Goal: Book appointment/travel/reservation

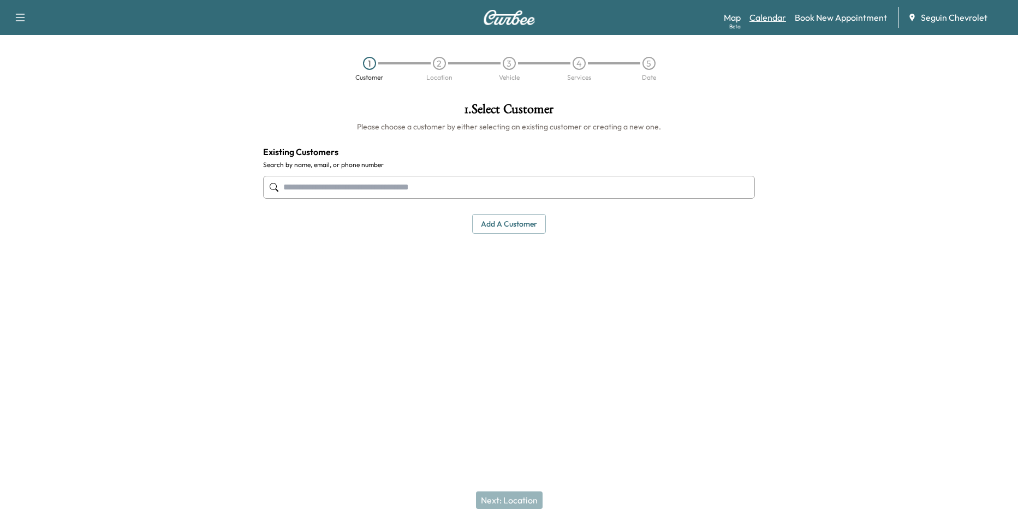
click at [771, 14] on link "Calendar" at bounding box center [767, 17] width 37 height 13
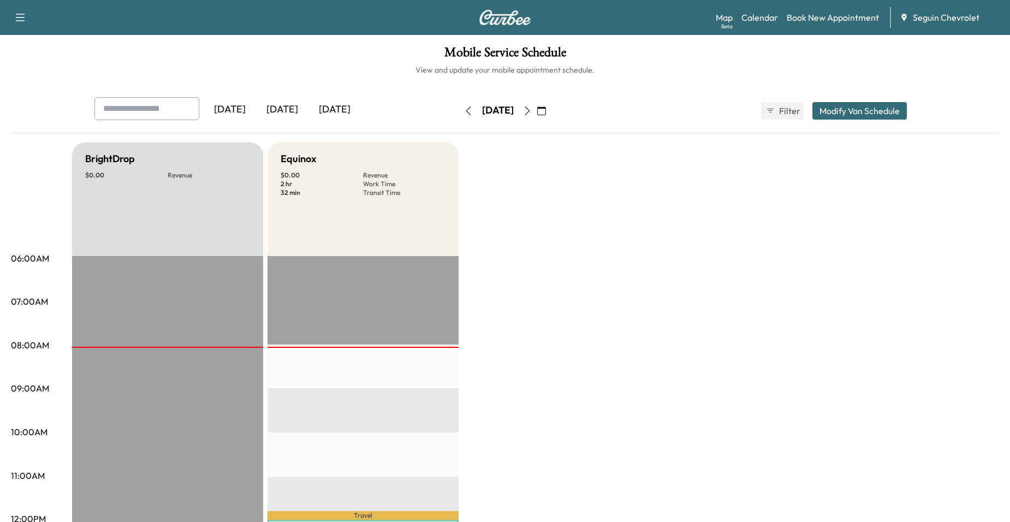
click at [532, 109] on icon "button" at bounding box center [527, 110] width 9 height 9
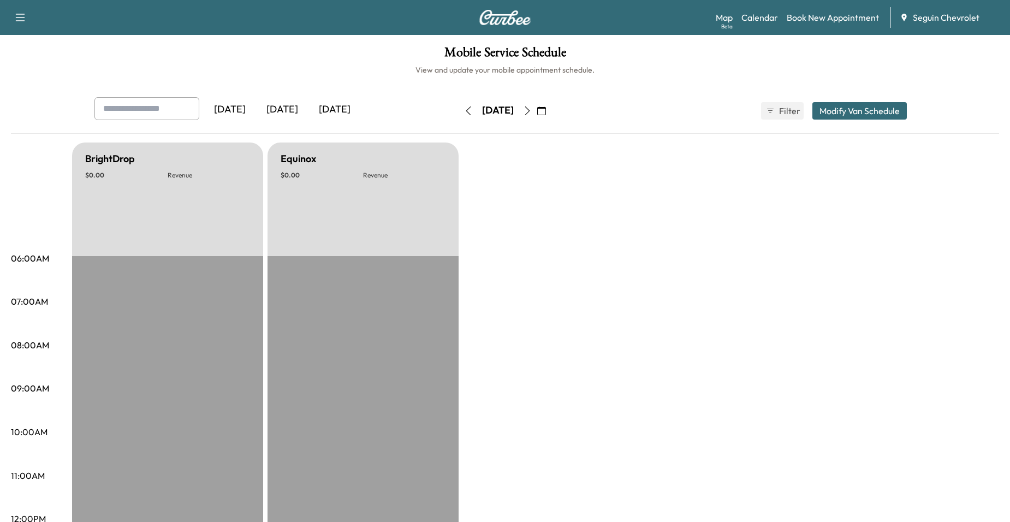
click at [537, 116] on button "button" at bounding box center [527, 110] width 19 height 17
click at [532, 112] on icon "button" at bounding box center [527, 110] width 9 height 9
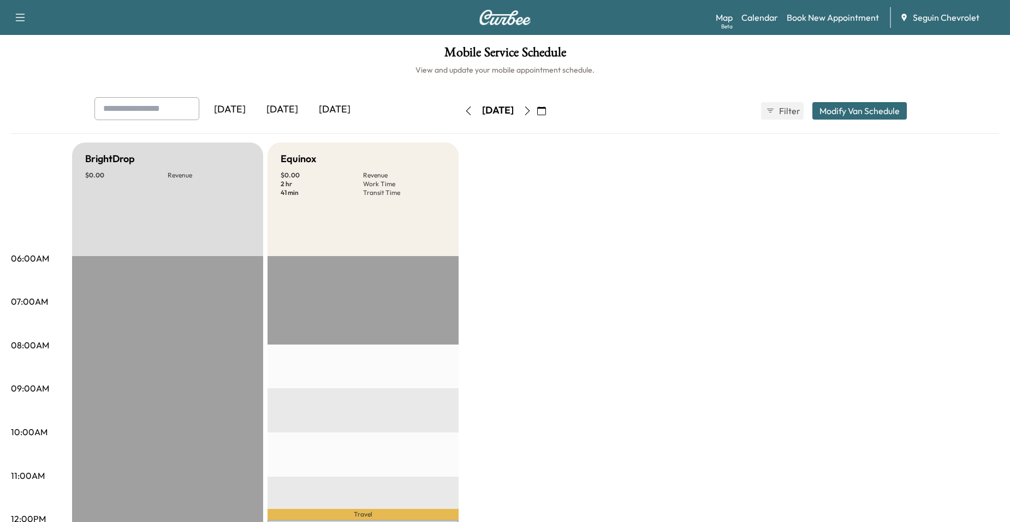
click at [537, 108] on div "[DATE]" at bounding box center [498, 110] width 78 height 17
click at [537, 106] on button "button" at bounding box center [527, 110] width 19 height 17
click at [532, 107] on icon "button" at bounding box center [527, 110] width 9 height 9
click at [537, 108] on button "button" at bounding box center [527, 110] width 19 height 17
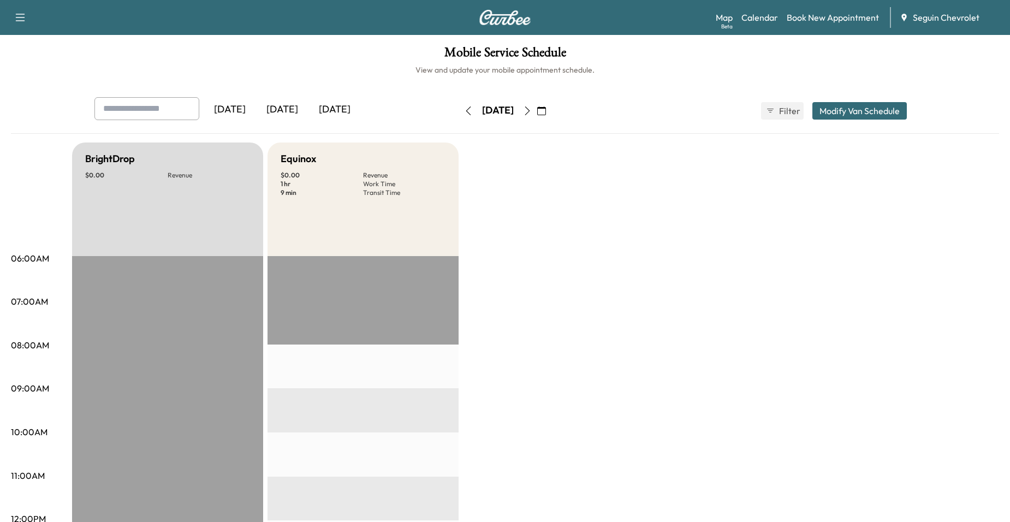
click at [530, 108] on icon "button" at bounding box center [527, 110] width 5 height 9
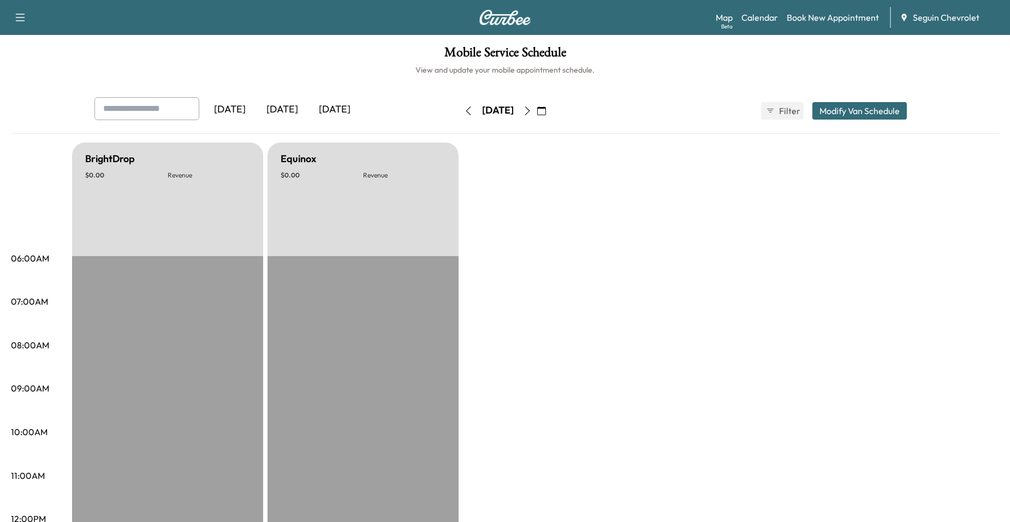
click at [537, 108] on button "button" at bounding box center [527, 110] width 19 height 17
click at [537, 110] on button "button" at bounding box center [527, 110] width 19 height 17
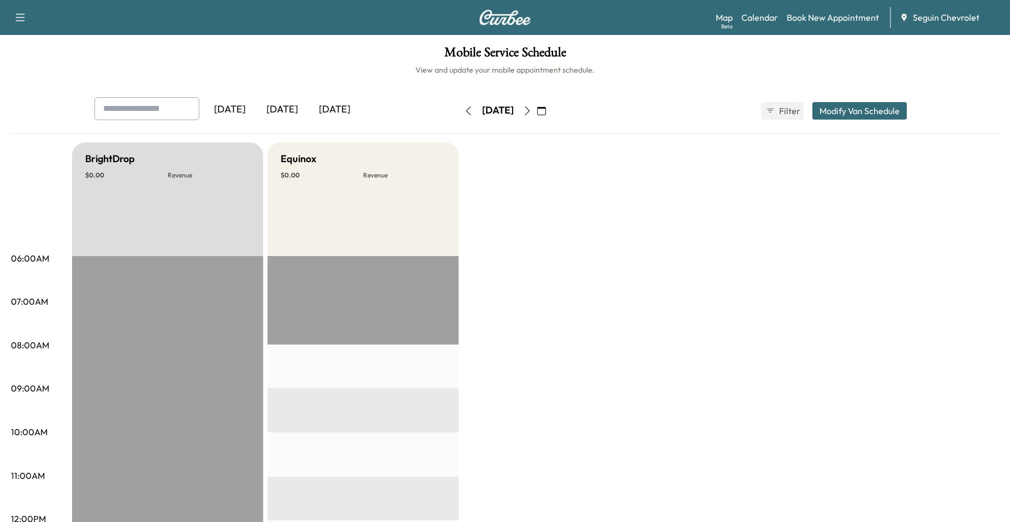
click at [537, 109] on button "button" at bounding box center [527, 110] width 19 height 17
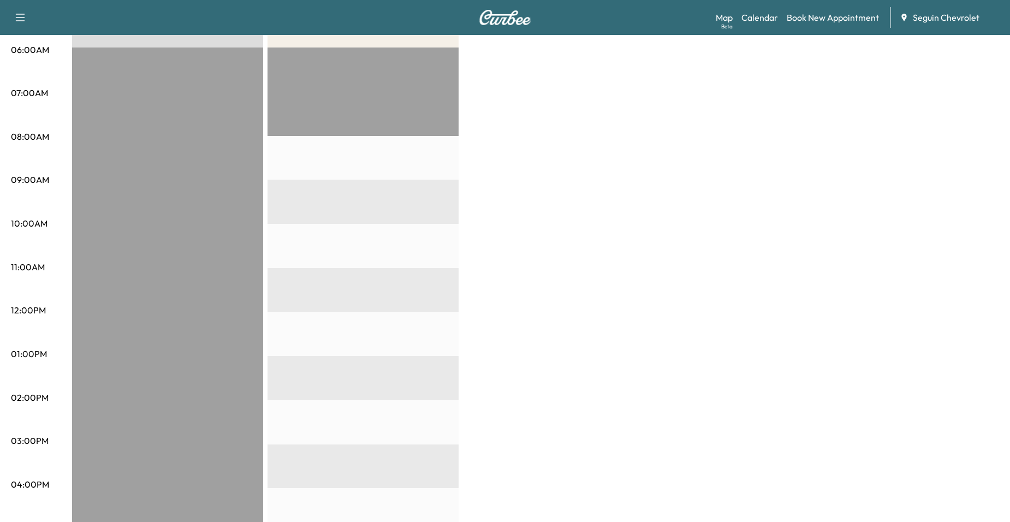
scroll to position [55, 0]
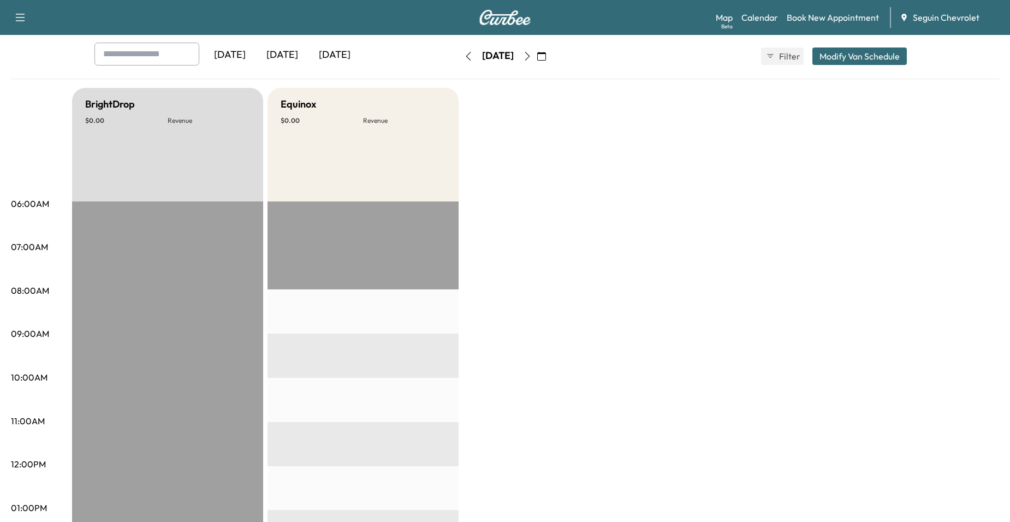
click at [532, 57] on icon "button" at bounding box center [527, 56] width 9 height 9
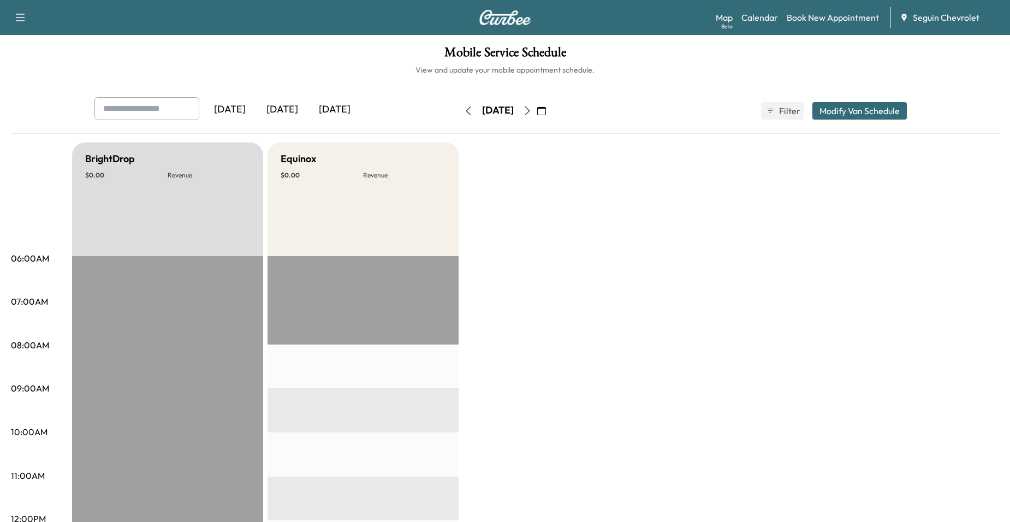
click at [537, 115] on button "button" at bounding box center [527, 110] width 19 height 17
click at [532, 115] on icon "button" at bounding box center [527, 110] width 9 height 9
click at [551, 113] on button "button" at bounding box center [541, 110] width 19 height 17
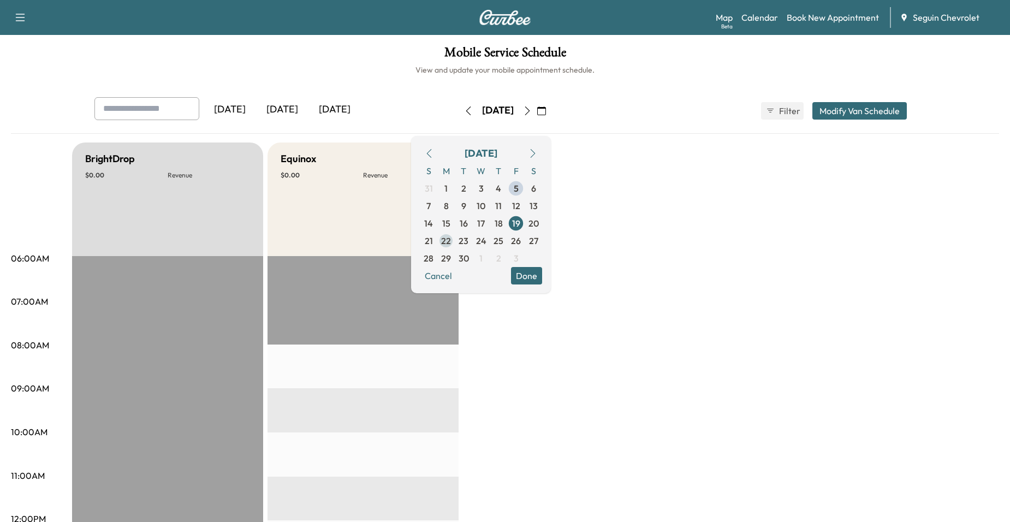
click at [451, 239] on span "22" at bounding box center [446, 240] width 10 height 13
click at [472, 242] on span "23" at bounding box center [463, 240] width 17 height 17
click at [486, 240] on span "24" at bounding box center [481, 240] width 10 height 13
click at [503, 239] on span "25" at bounding box center [498, 240] width 10 height 13
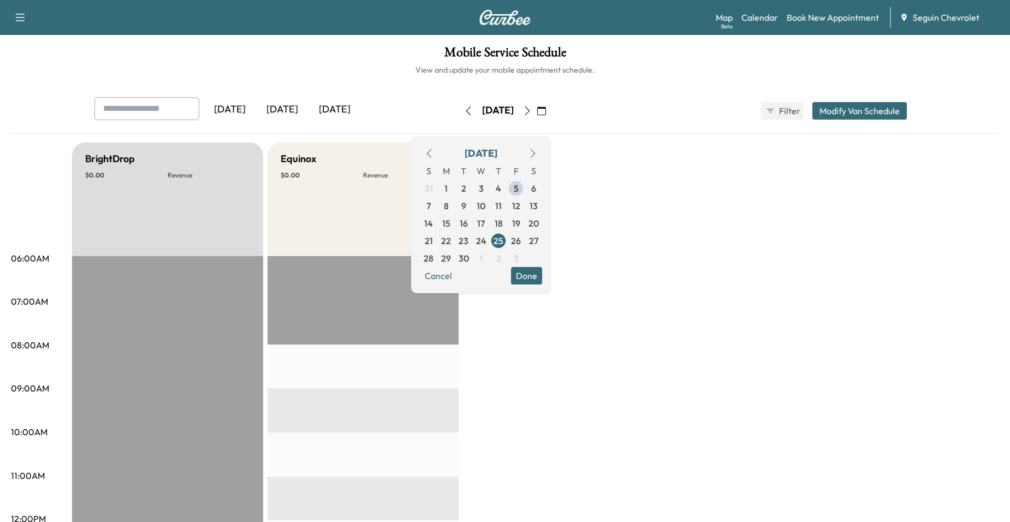
click at [551, 110] on button "button" at bounding box center [541, 110] width 19 height 17
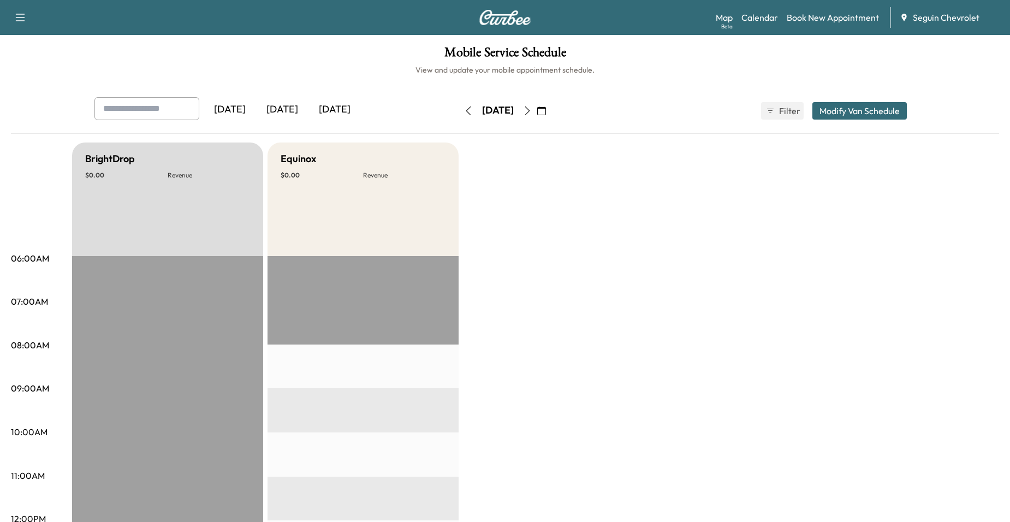
click at [551, 111] on button "button" at bounding box center [541, 110] width 19 height 17
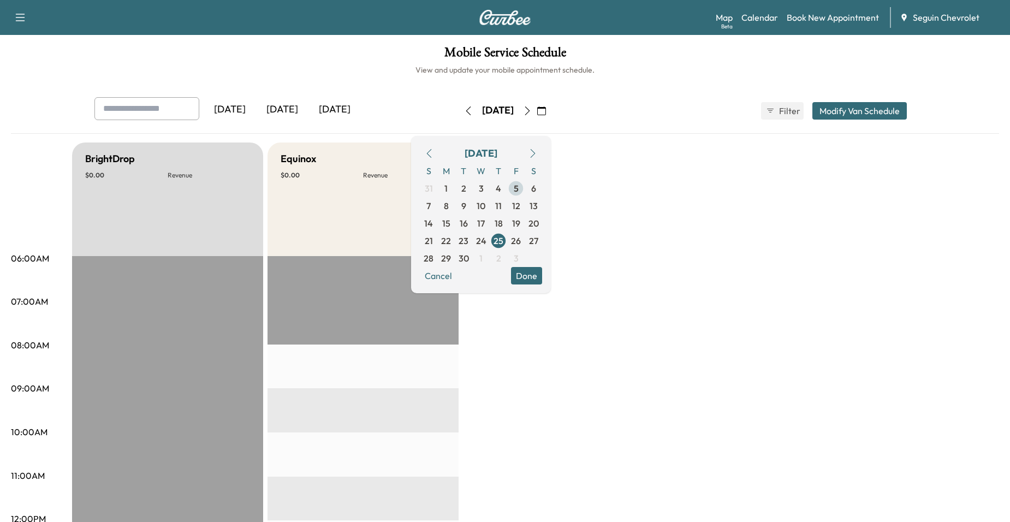
click at [519, 187] on span "5" at bounding box center [516, 188] width 5 height 13
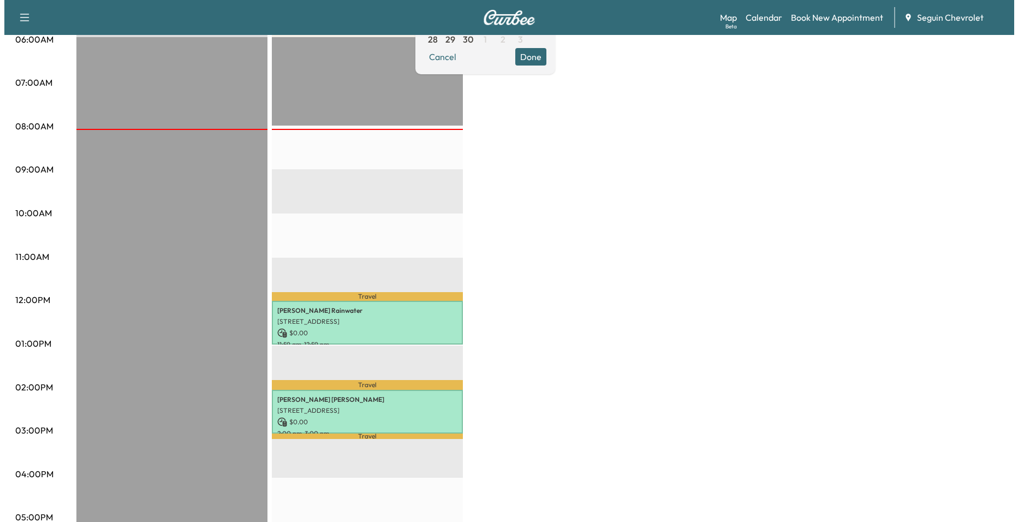
scroll to position [328, 0]
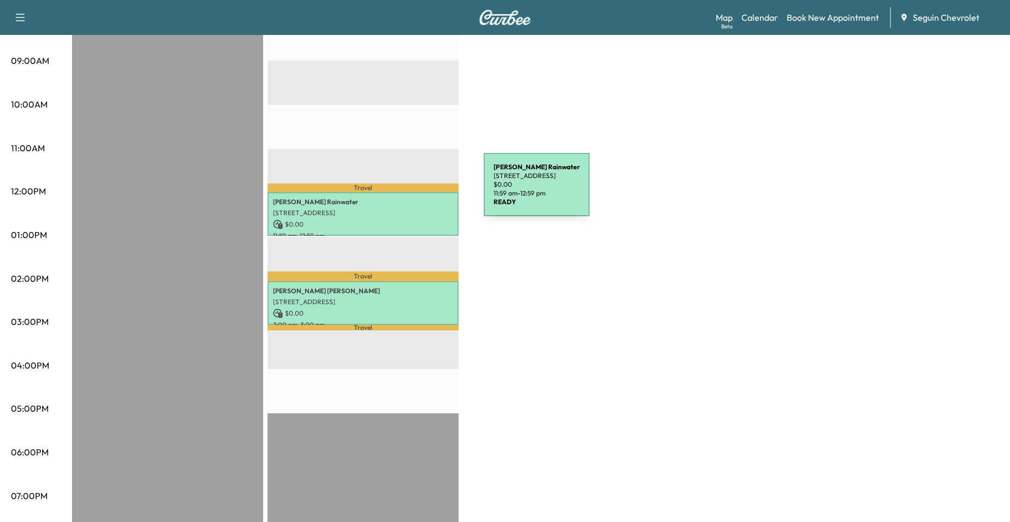
click at [402, 192] on div "[PERSON_NAME] [STREET_ADDRESS][PERSON_NAME] $ 0.00 11:59 am - 12:59 pm" at bounding box center [362, 214] width 191 height 44
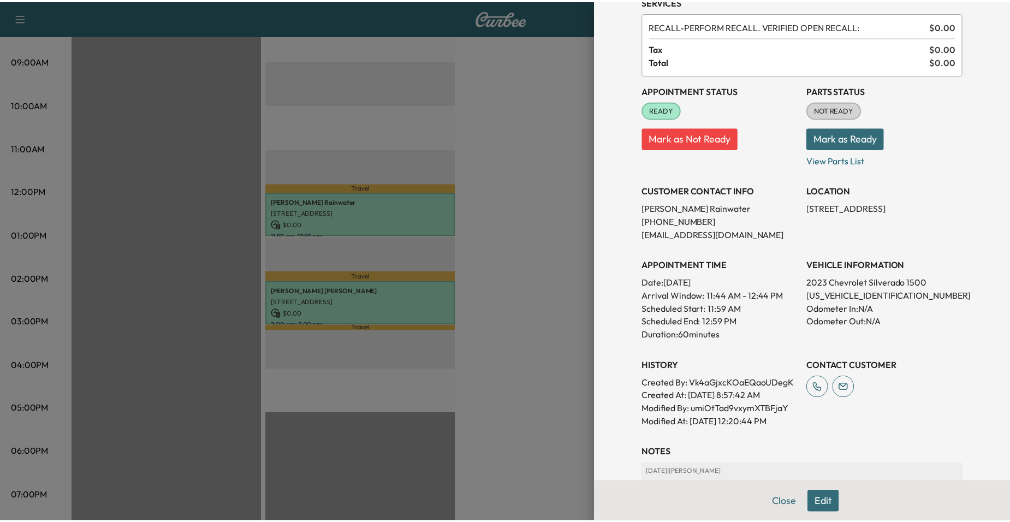
scroll to position [0, 0]
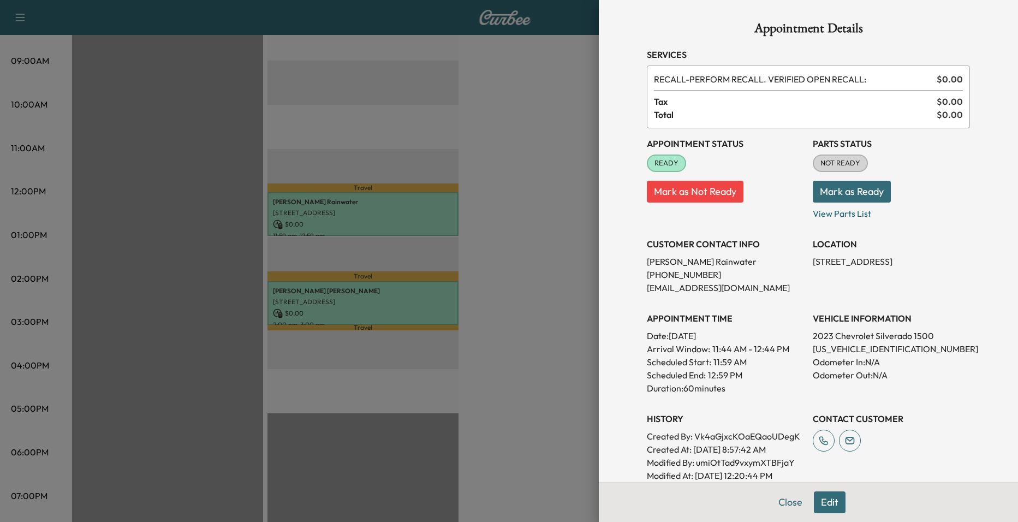
click at [542, 241] on div at bounding box center [509, 261] width 1018 height 522
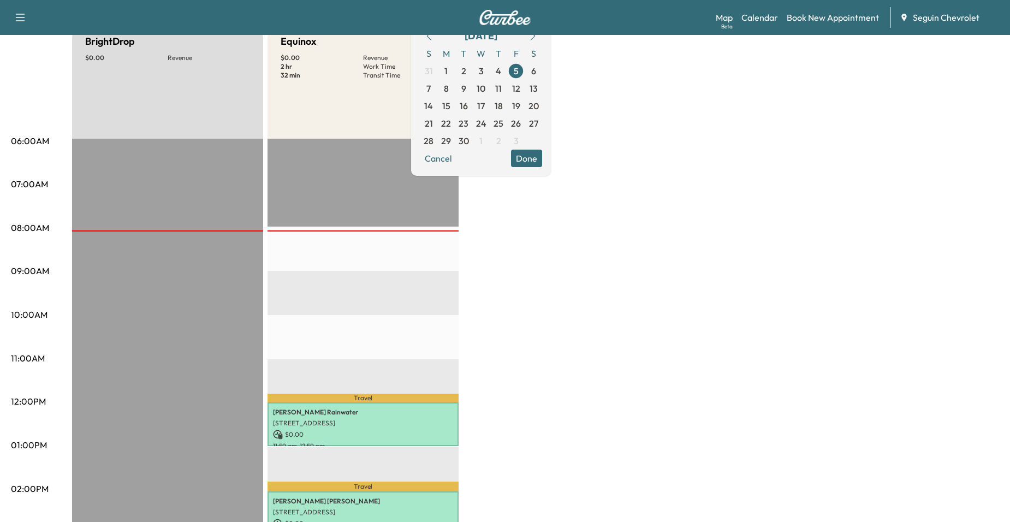
scroll to position [109, 0]
